Goal: Task Accomplishment & Management: Complete application form

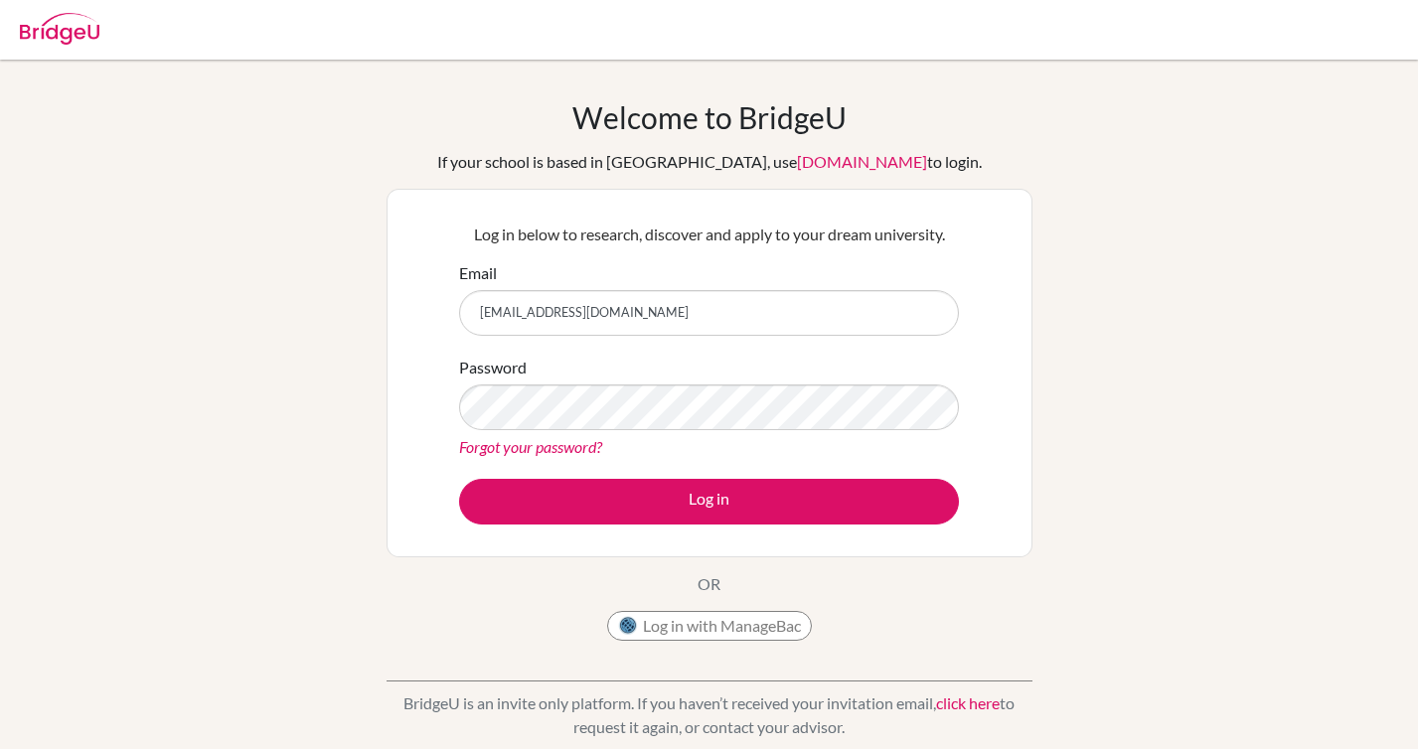
click at [659, 491] on button "Log in" at bounding box center [709, 502] width 500 height 46
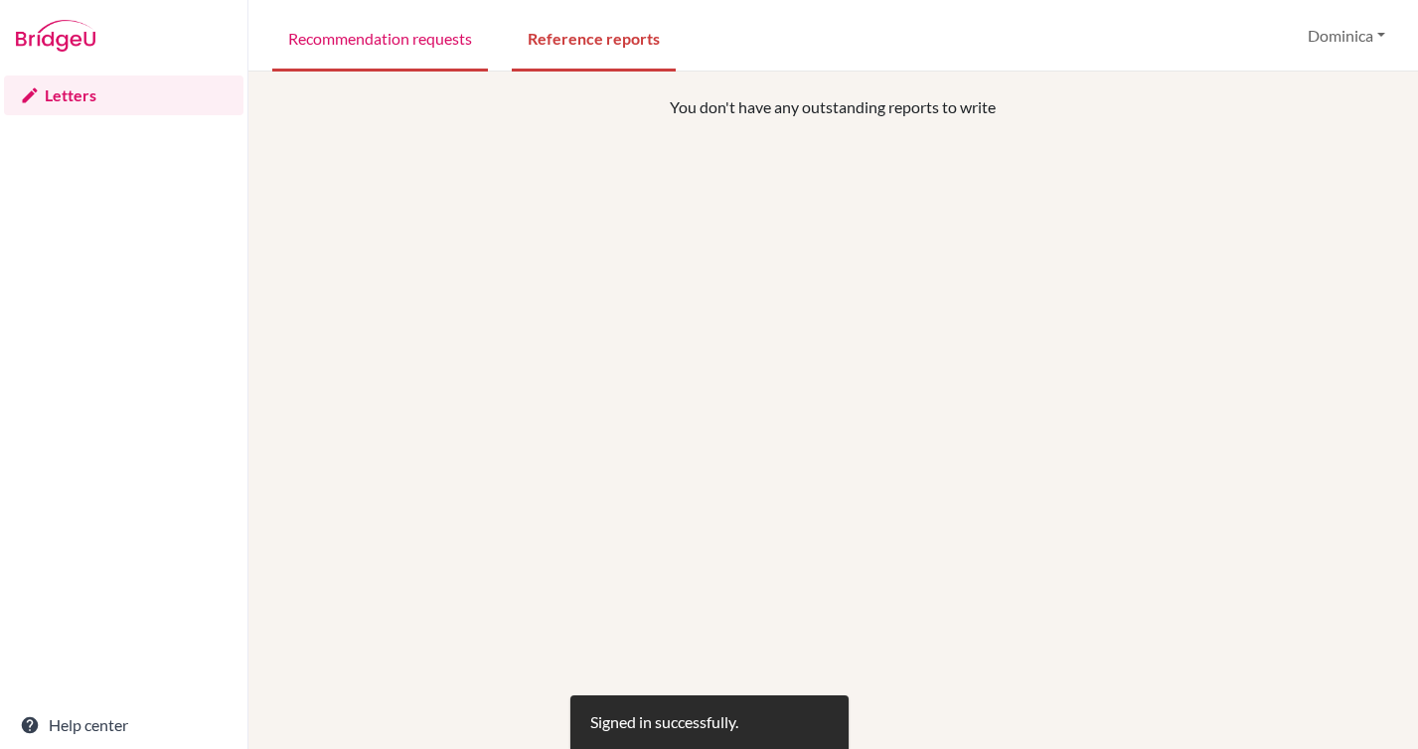
click at [425, 68] on link "Recommendation requests" at bounding box center [380, 37] width 216 height 69
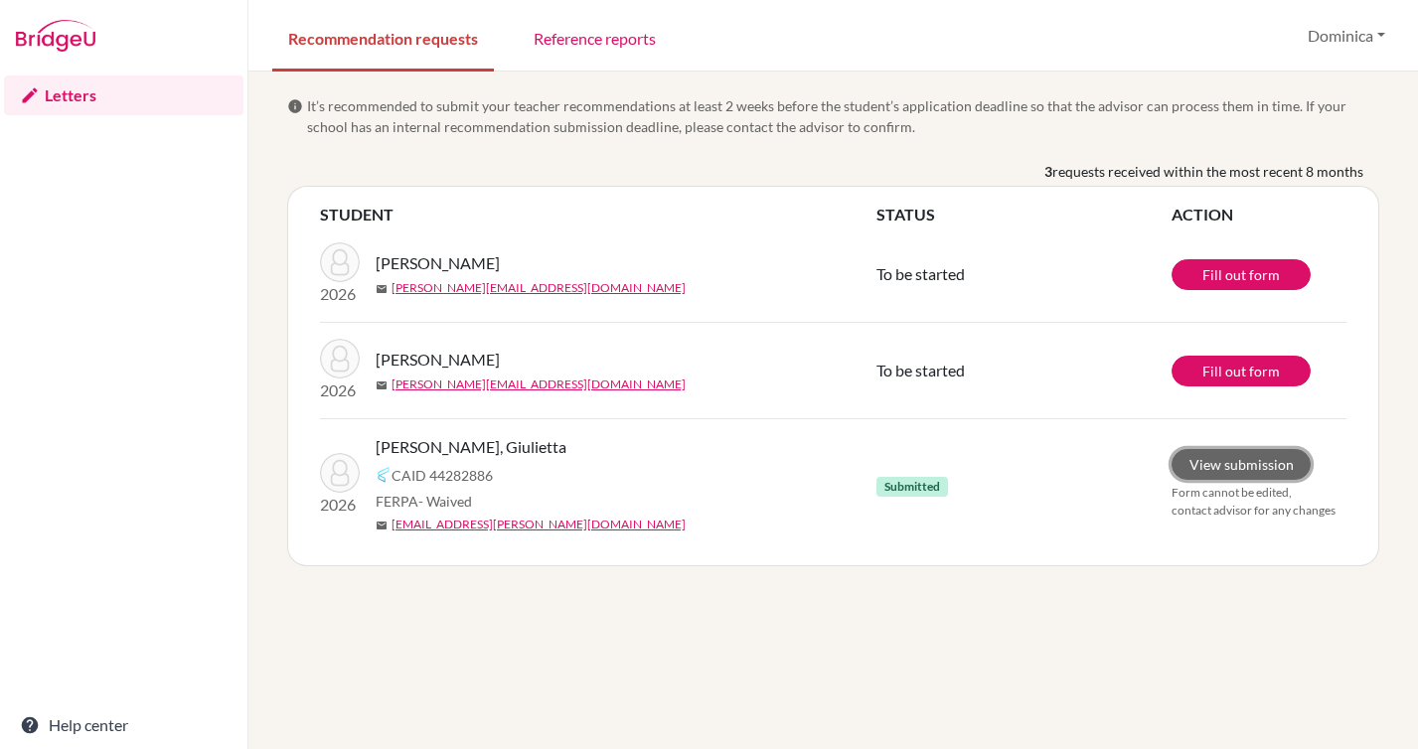
click at [1249, 469] on link "View submission" at bounding box center [1240, 464] width 139 height 31
click at [1226, 272] on link "Fill out form" at bounding box center [1240, 274] width 139 height 31
click at [1223, 284] on link "Fill out form" at bounding box center [1240, 274] width 139 height 31
